Goal: Information Seeking & Learning: Learn about a topic

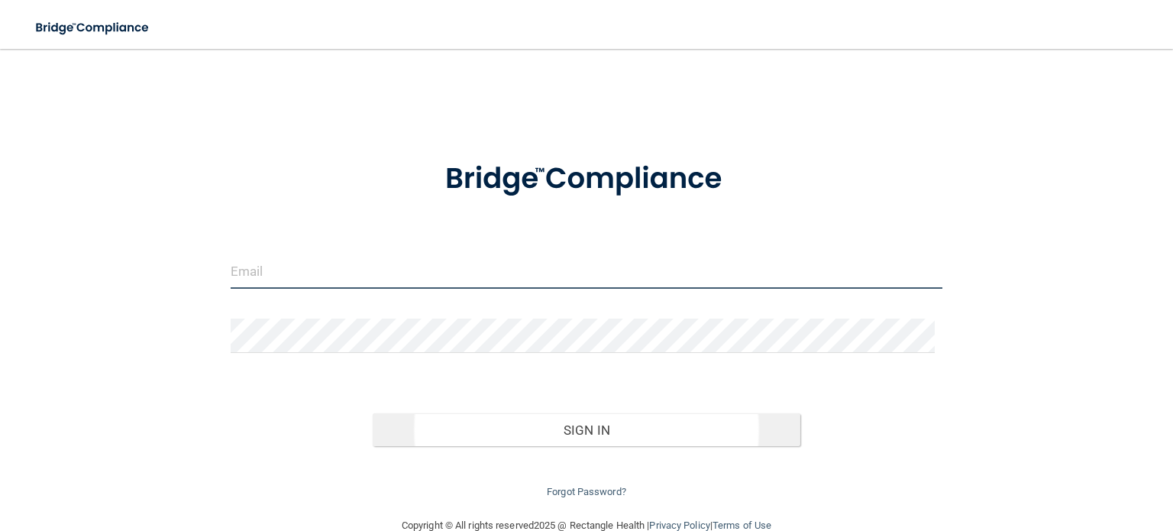
type input "[PERSON_NAME][EMAIL_ADDRESS][DOMAIN_NAME]"
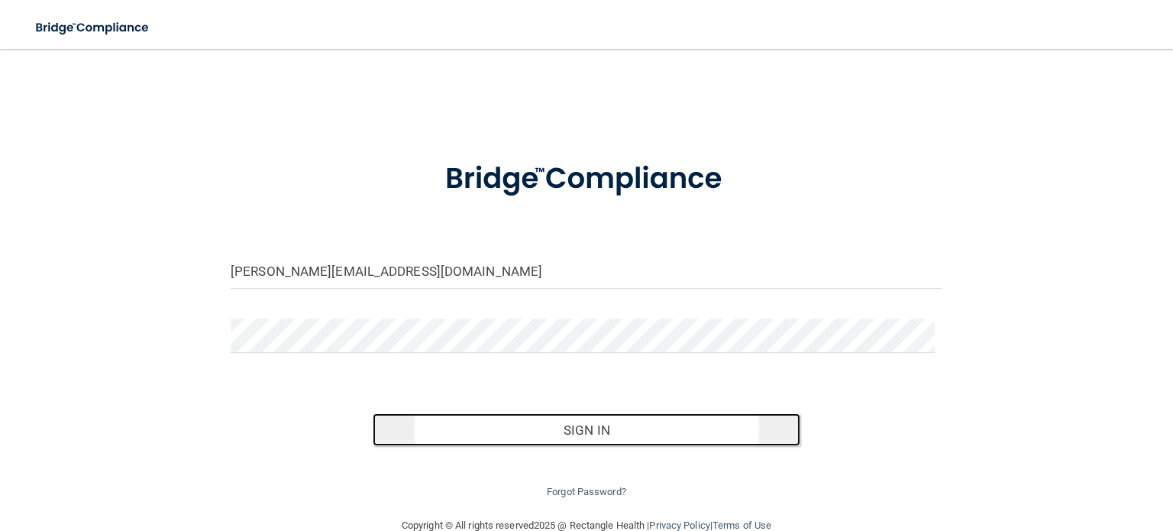
click at [586, 427] on button "Sign In" at bounding box center [586, 430] width 427 height 34
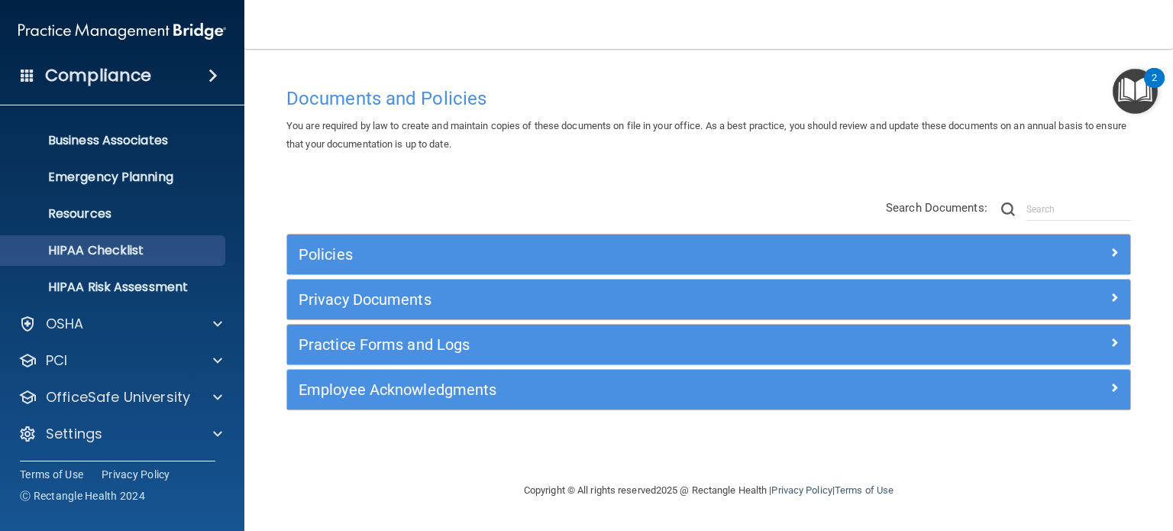
scroll to position [102, 0]
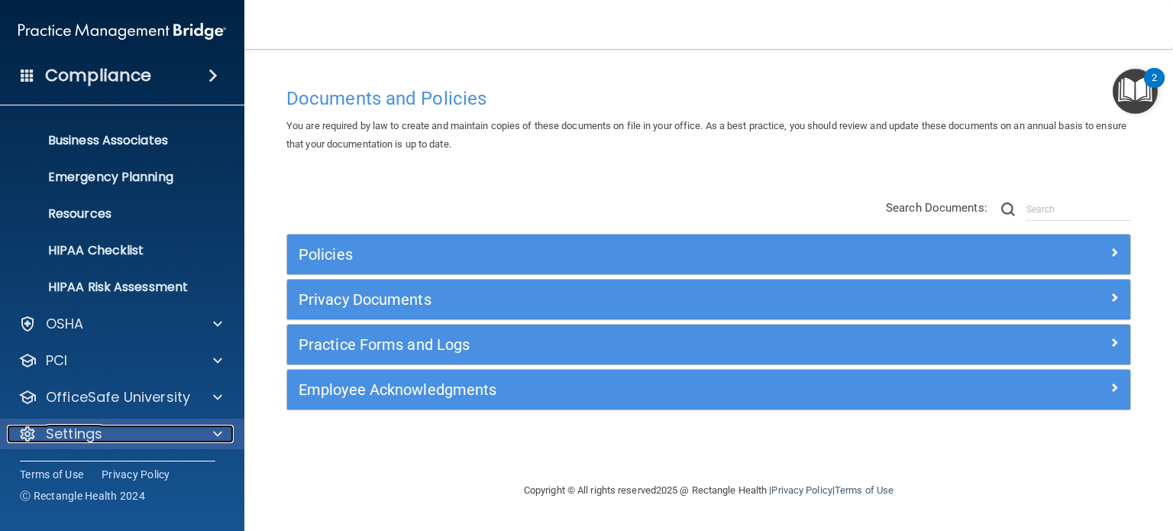
click at [215, 434] on span at bounding box center [217, 434] width 9 height 18
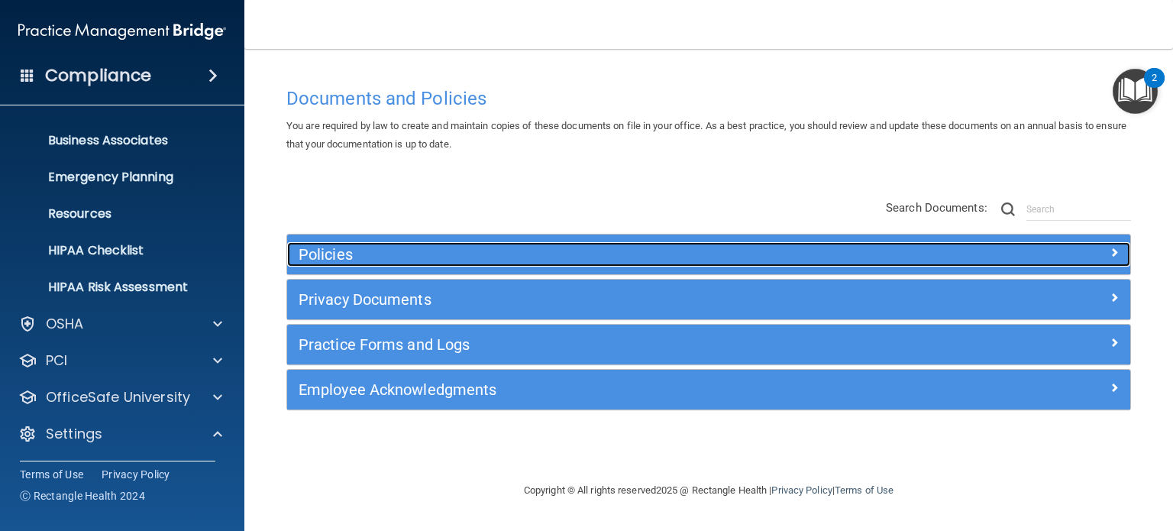
click at [578, 262] on h5 "Policies" at bounding box center [604, 254] width 610 height 17
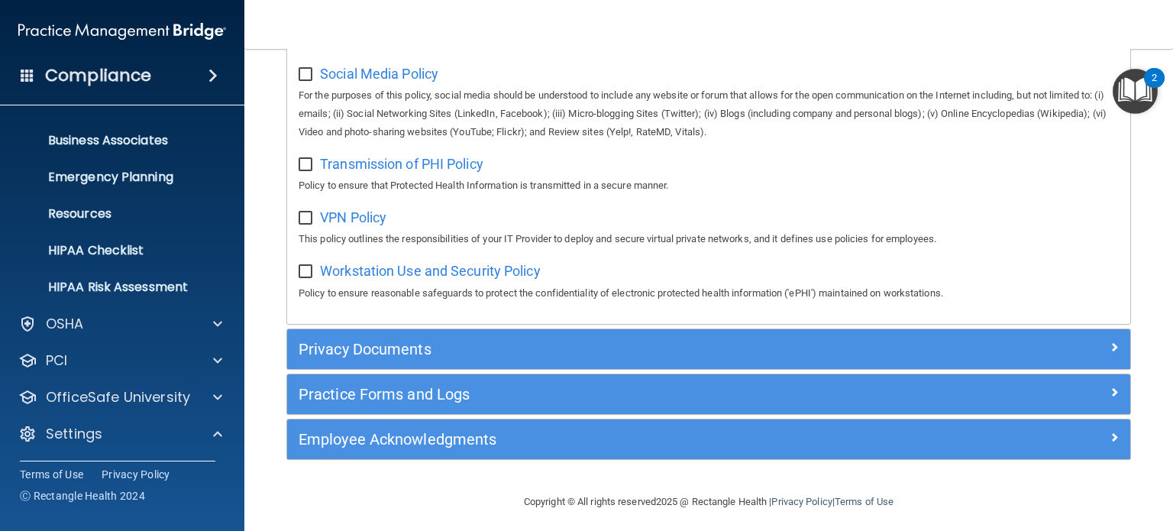
scroll to position [1218, 0]
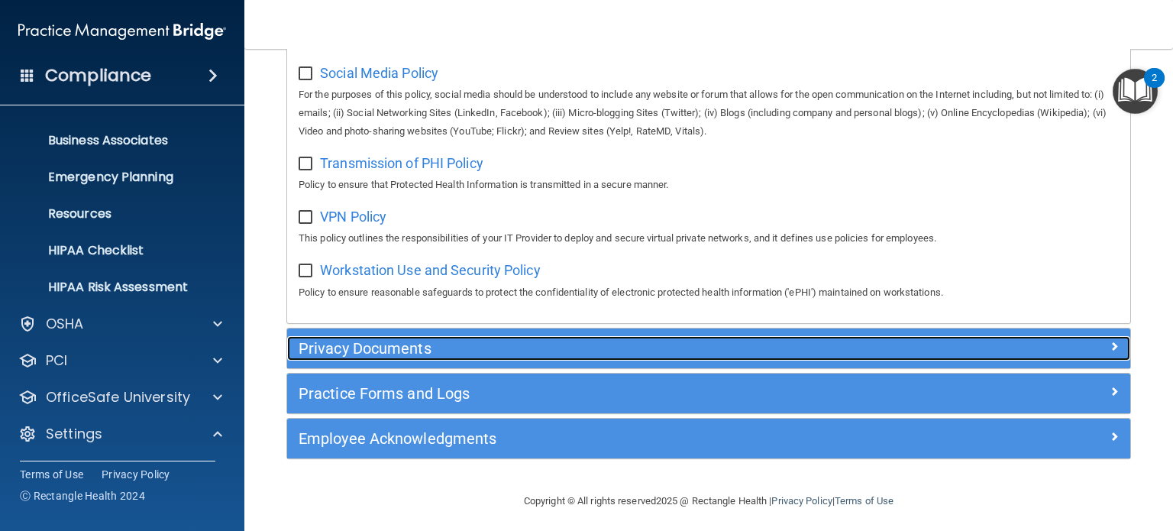
click at [503, 361] on div "Privacy Documents" at bounding box center [603, 348] width 632 height 24
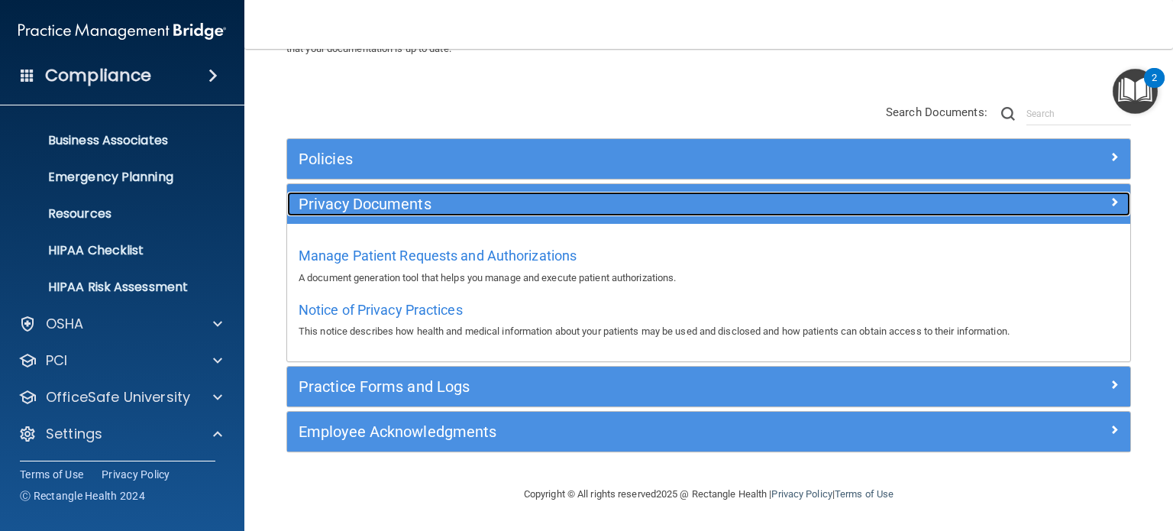
scroll to position [95, 0]
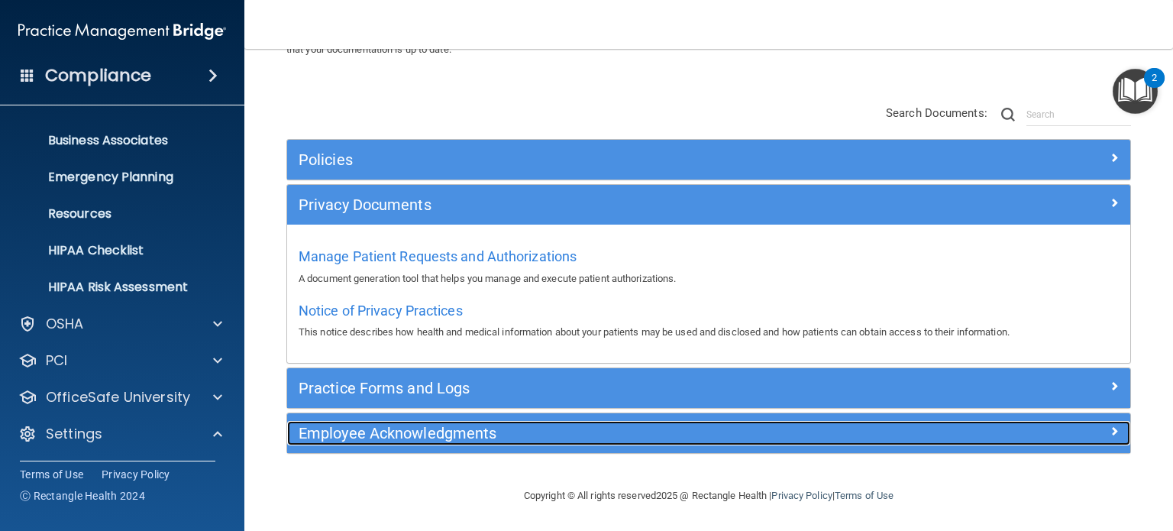
click at [497, 427] on h5 "Employee Acknowledgments" at bounding box center [604, 433] width 610 height 17
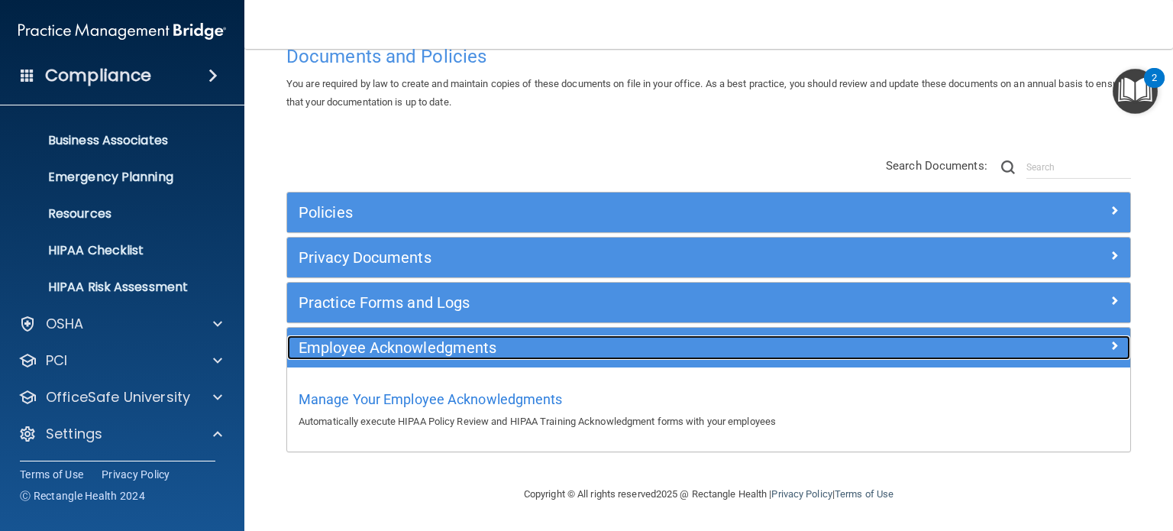
scroll to position [40, 0]
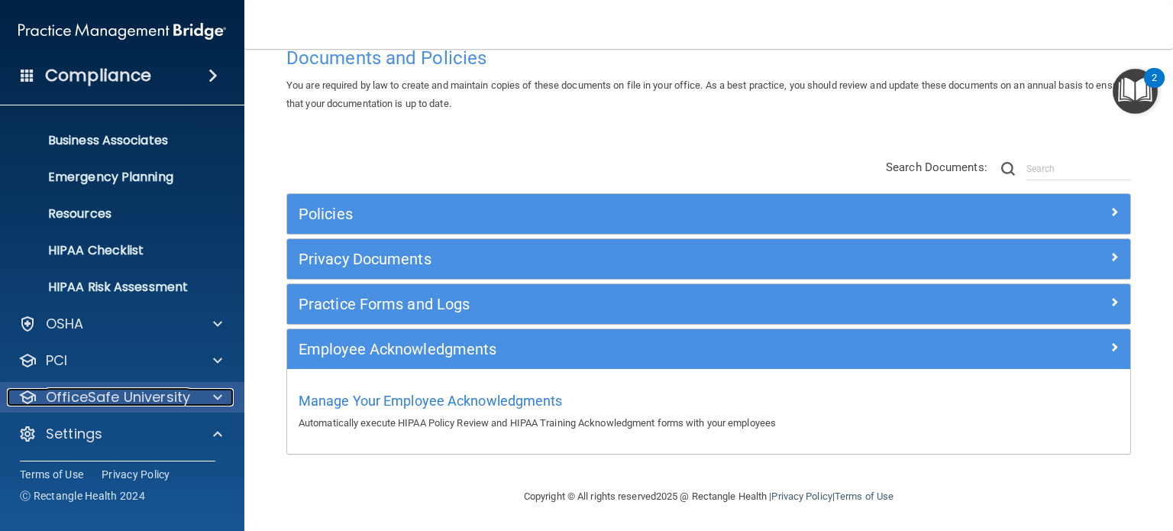
click at [73, 395] on p "OfficeSafe University" at bounding box center [118, 397] width 144 height 18
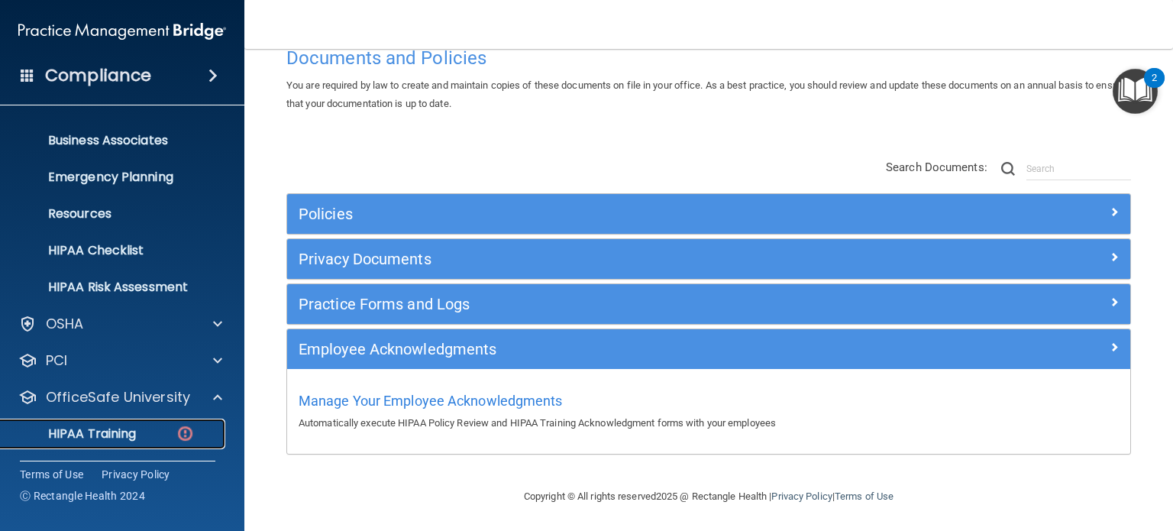
click at [85, 442] on link "HIPAA Training" at bounding box center [105, 434] width 241 height 31
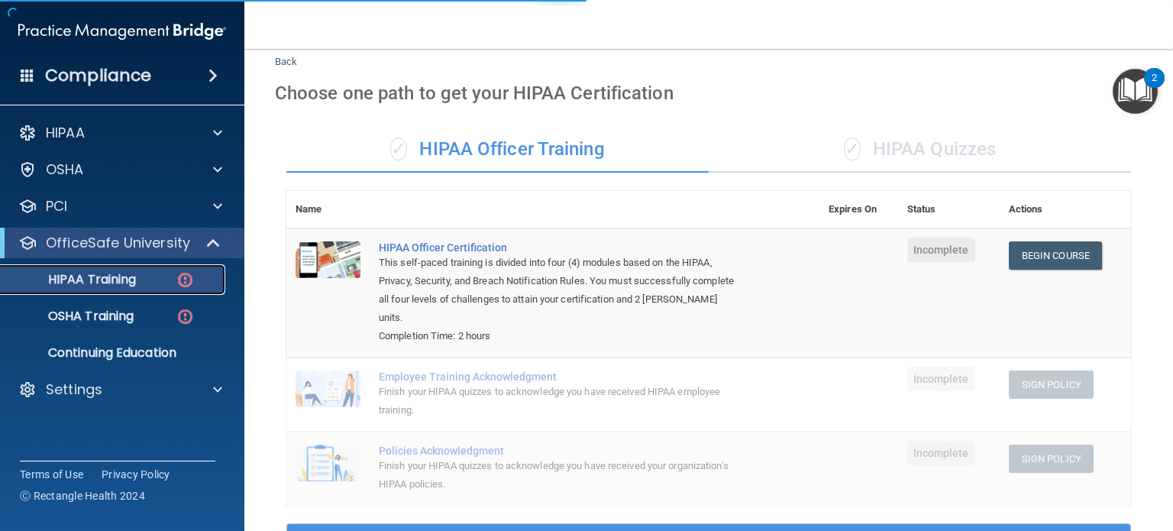
scroll to position [506, 0]
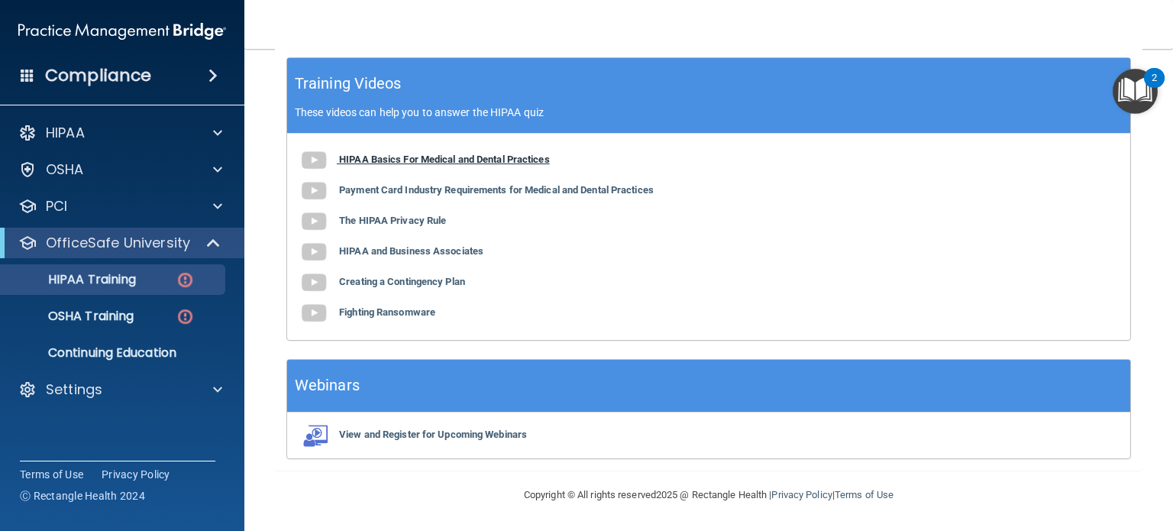
click at [371, 160] on b "HIPAA Basics For Medical and Dental Practices" at bounding box center [444, 159] width 211 height 11
click at [1129, 97] on img "Open Resource Center, 2 new notifications" at bounding box center [1135, 91] width 45 height 45
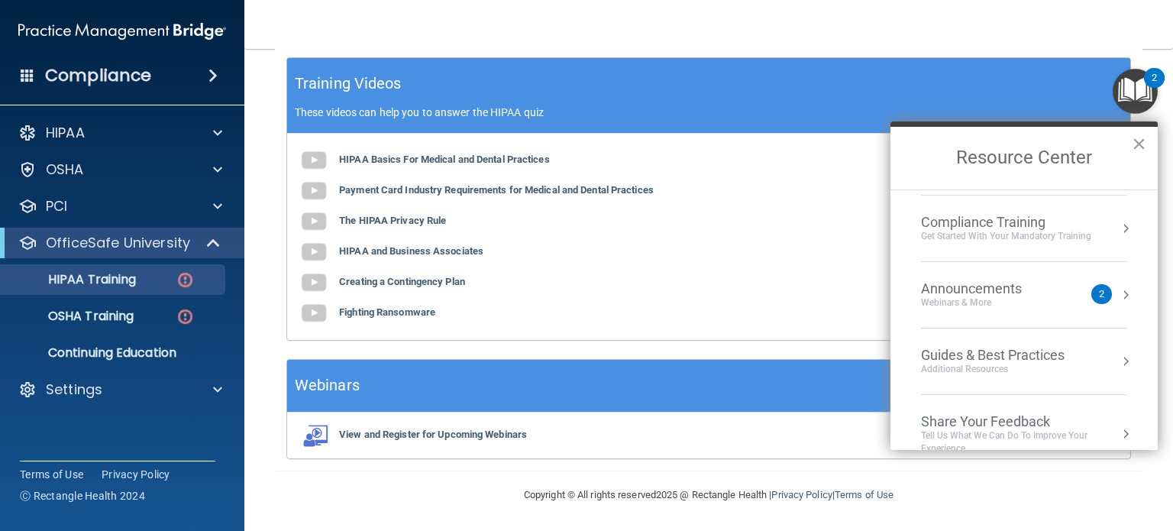
scroll to position [192, 0]
click at [1004, 236] on div "Get Started with your mandatory training" at bounding box center [1006, 237] width 170 height 13
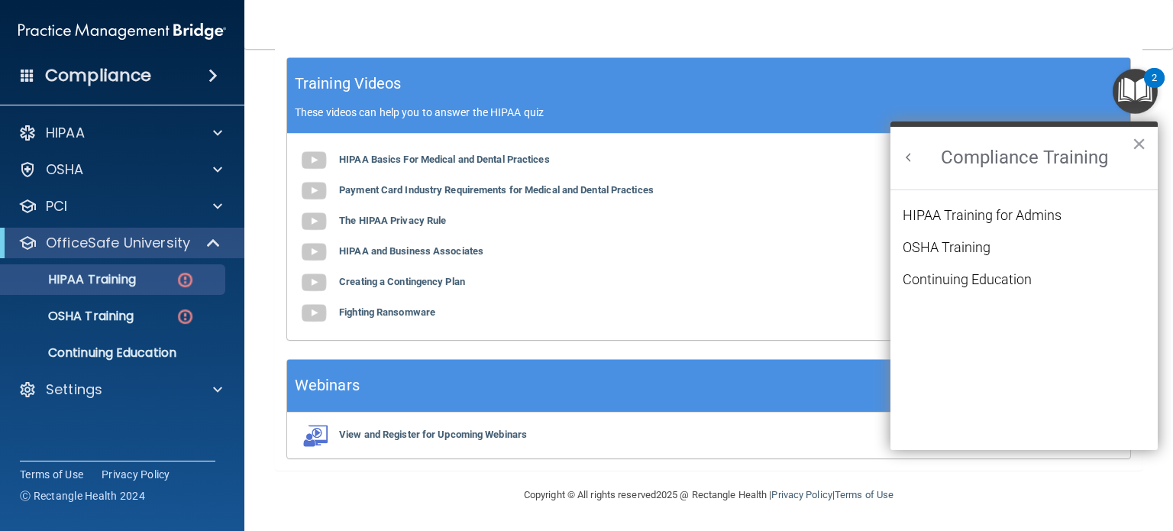
scroll to position [0, 0]
click at [1005, 218] on div "HIPAA Training for Admins" at bounding box center [982, 216] width 159 height 14
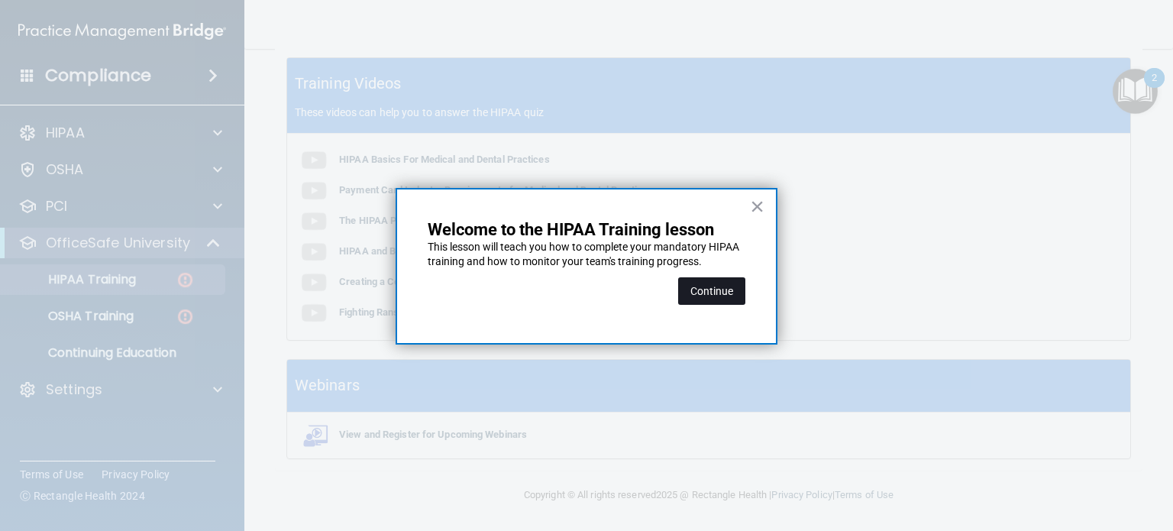
click at [727, 292] on button "Continue" at bounding box center [711, 290] width 67 height 27
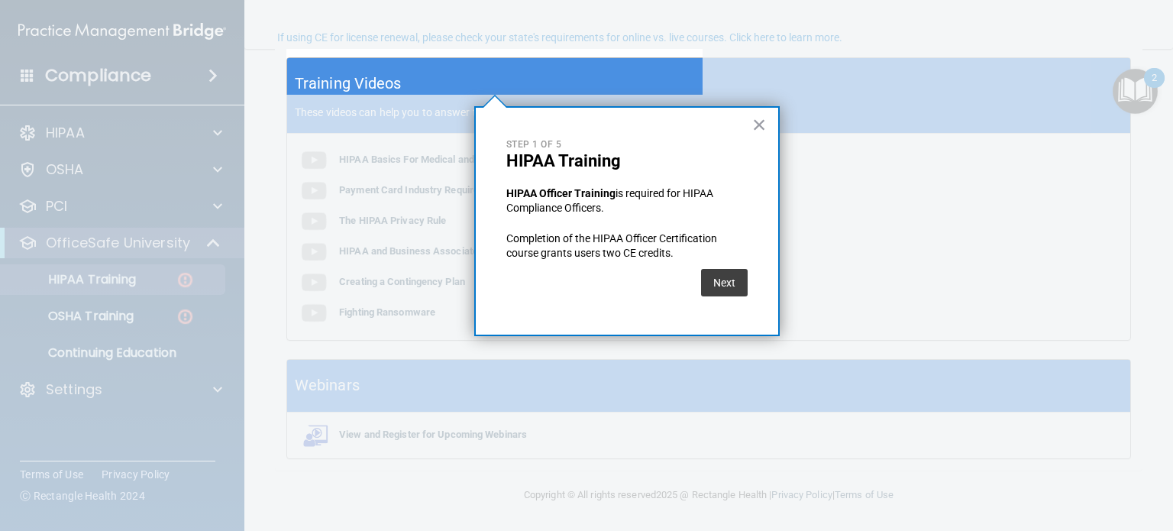
scroll to position [118, 0]
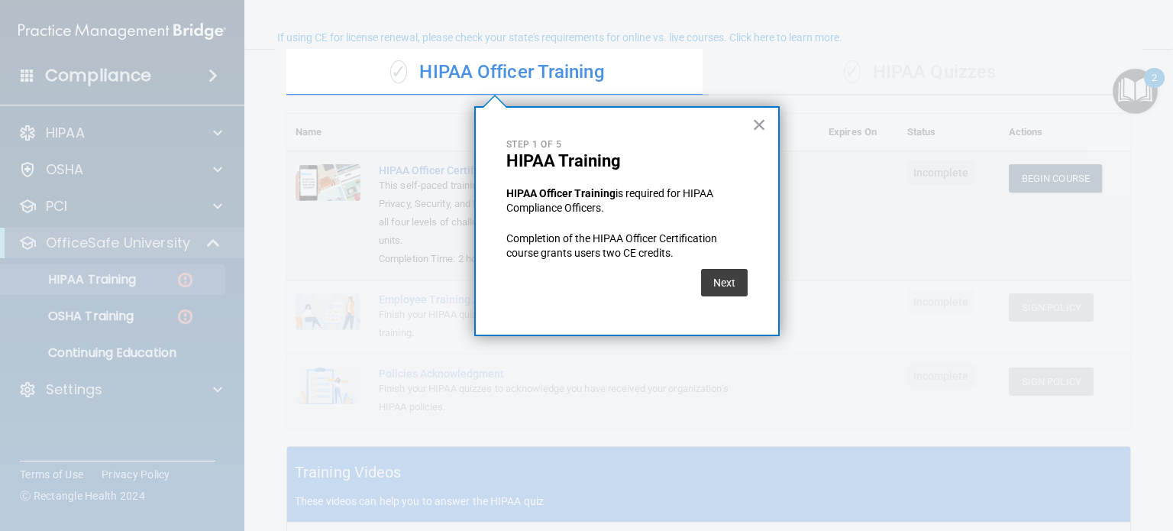
click at [727, 292] on button "Next" at bounding box center [724, 282] width 47 height 27
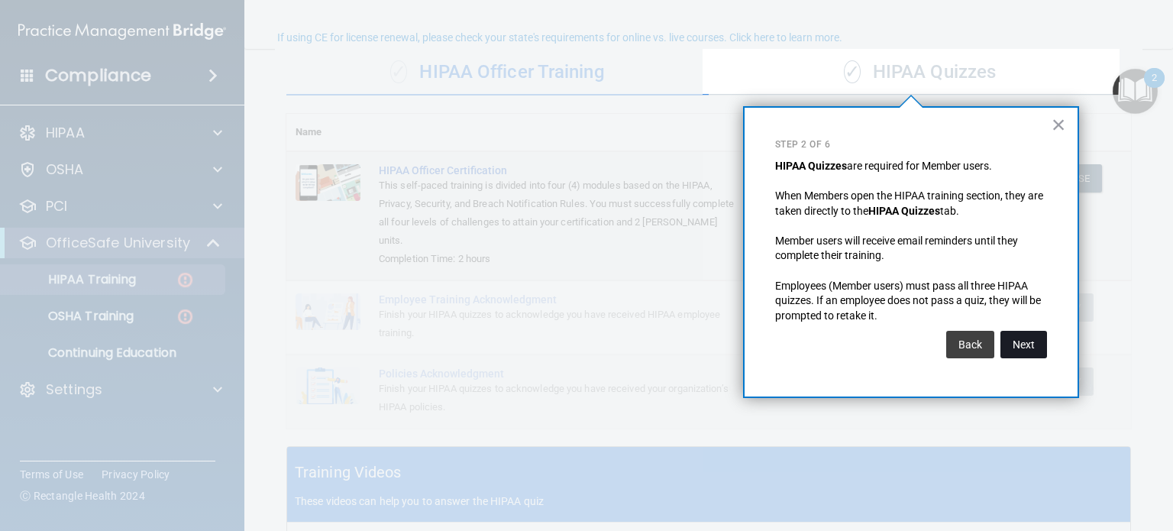
click at [1024, 342] on button "Next" at bounding box center [1024, 344] width 47 height 27
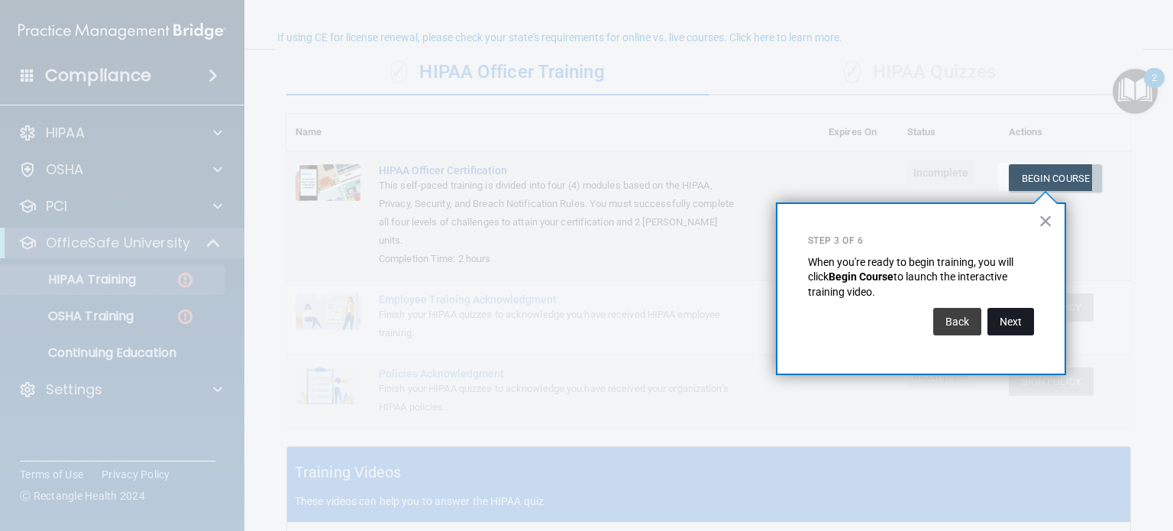
click at [1009, 322] on button "Next" at bounding box center [1011, 321] width 47 height 27
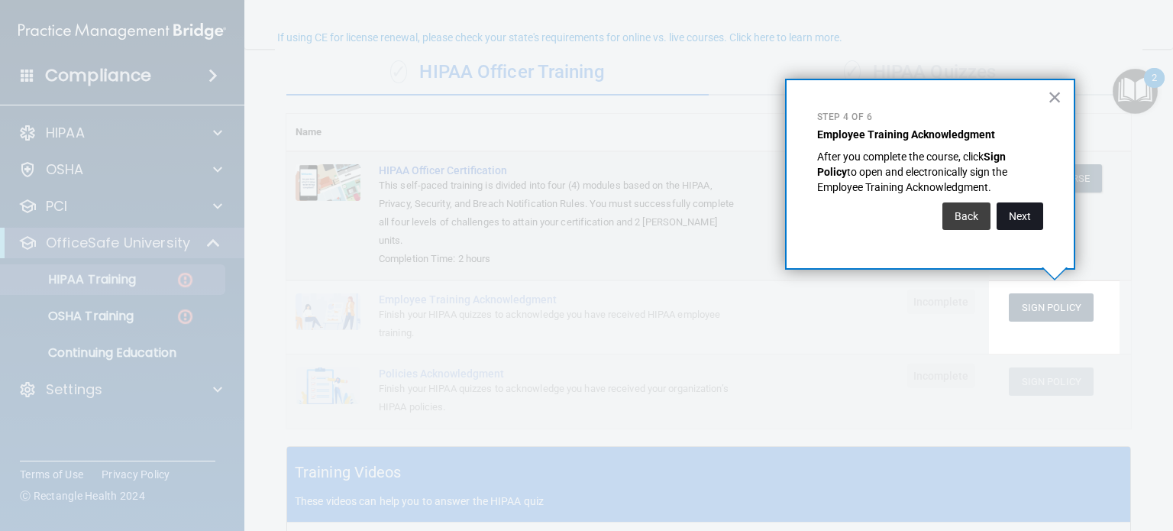
click at [1018, 221] on button "Next" at bounding box center [1020, 215] width 47 height 27
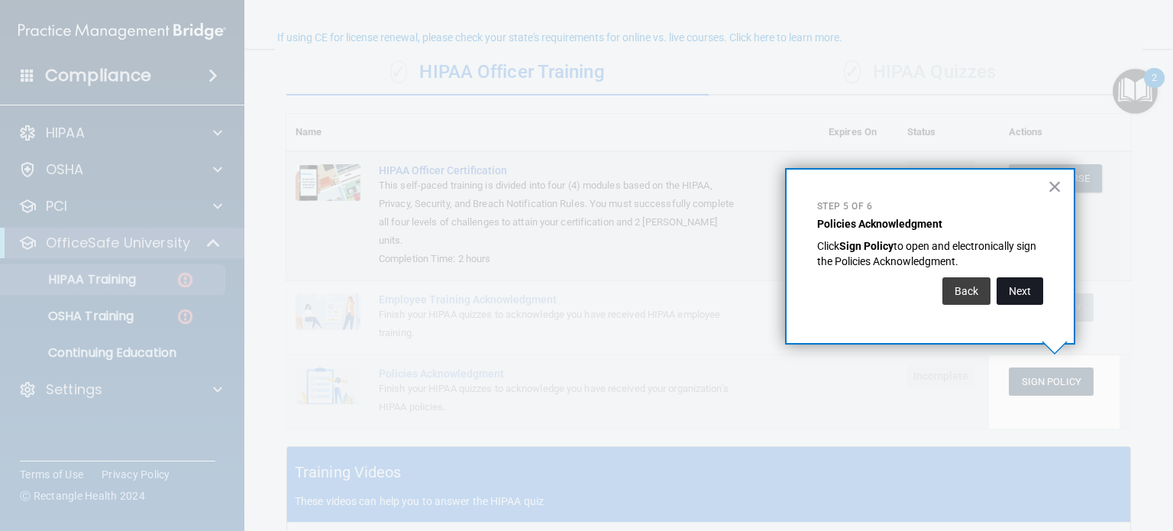
click at [1024, 286] on button "Next" at bounding box center [1020, 290] width 47 height 27
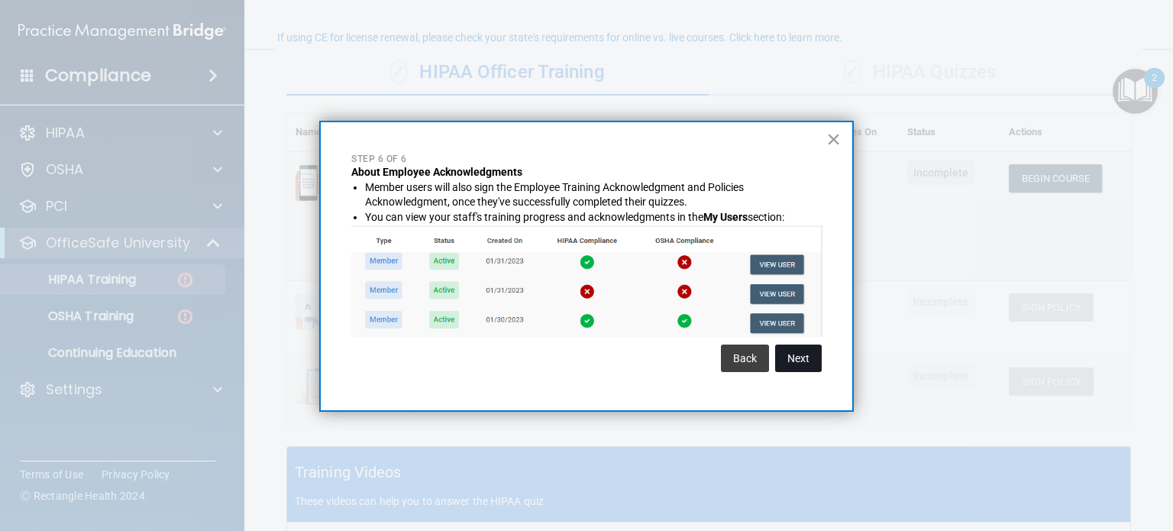
click at [801, 363] on button "Next" at bounding box center [798, 358] width 47 height 27
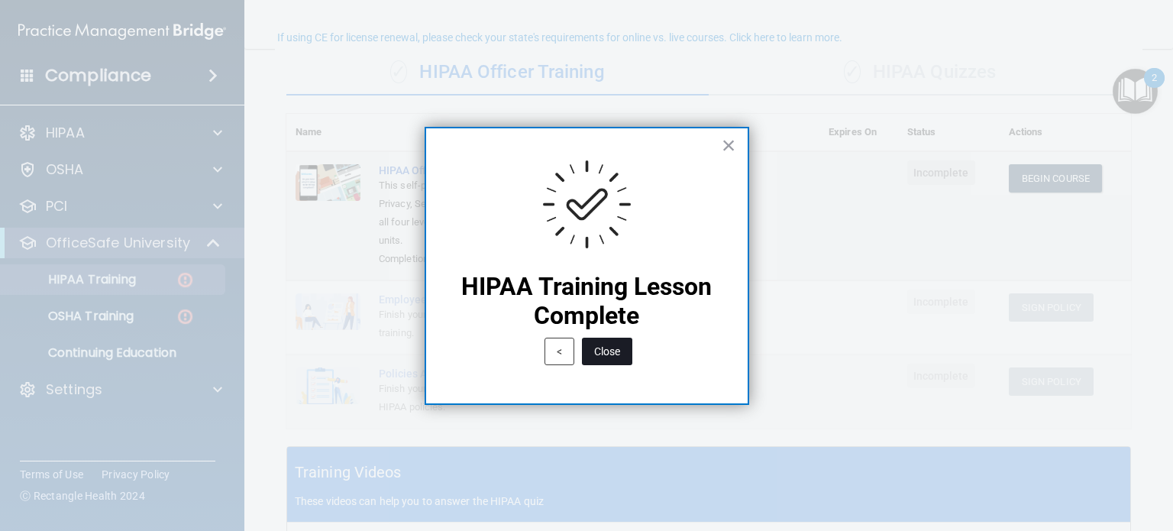
click at [608, 354] on button "Close" at bounding box center [607, 351] width 50 height 27
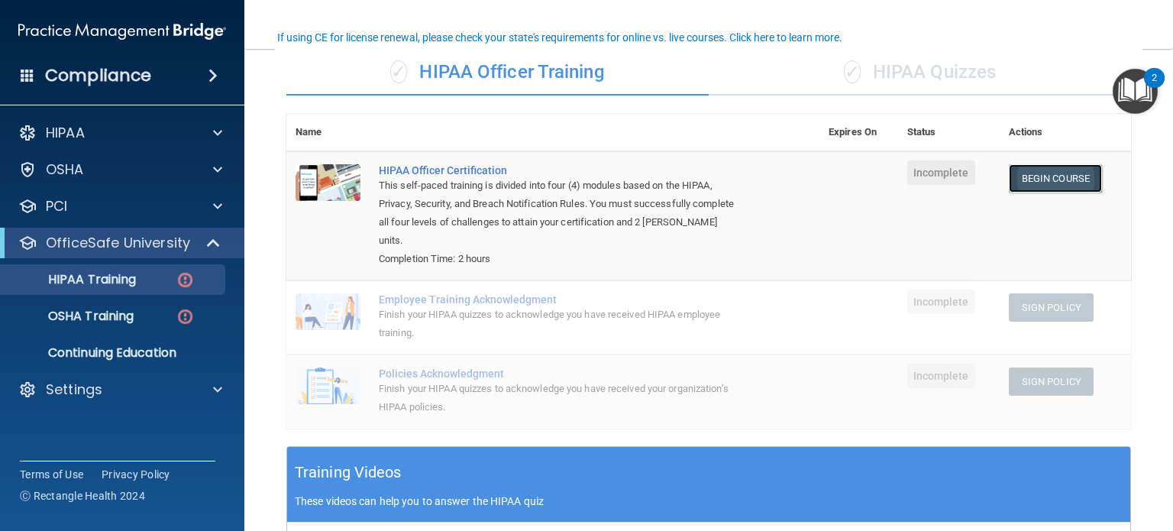
click at [1033, 179] on link "Begin Course" at bounding box center [1055, 178] width 93 height 28
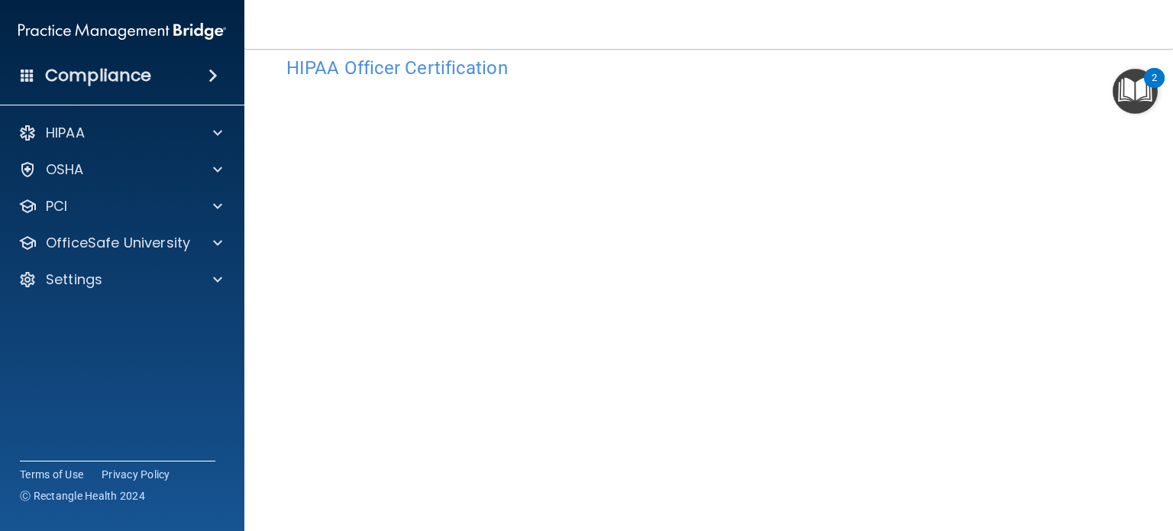
scroll to position [150, 0]
